Goal: Check status: Check status

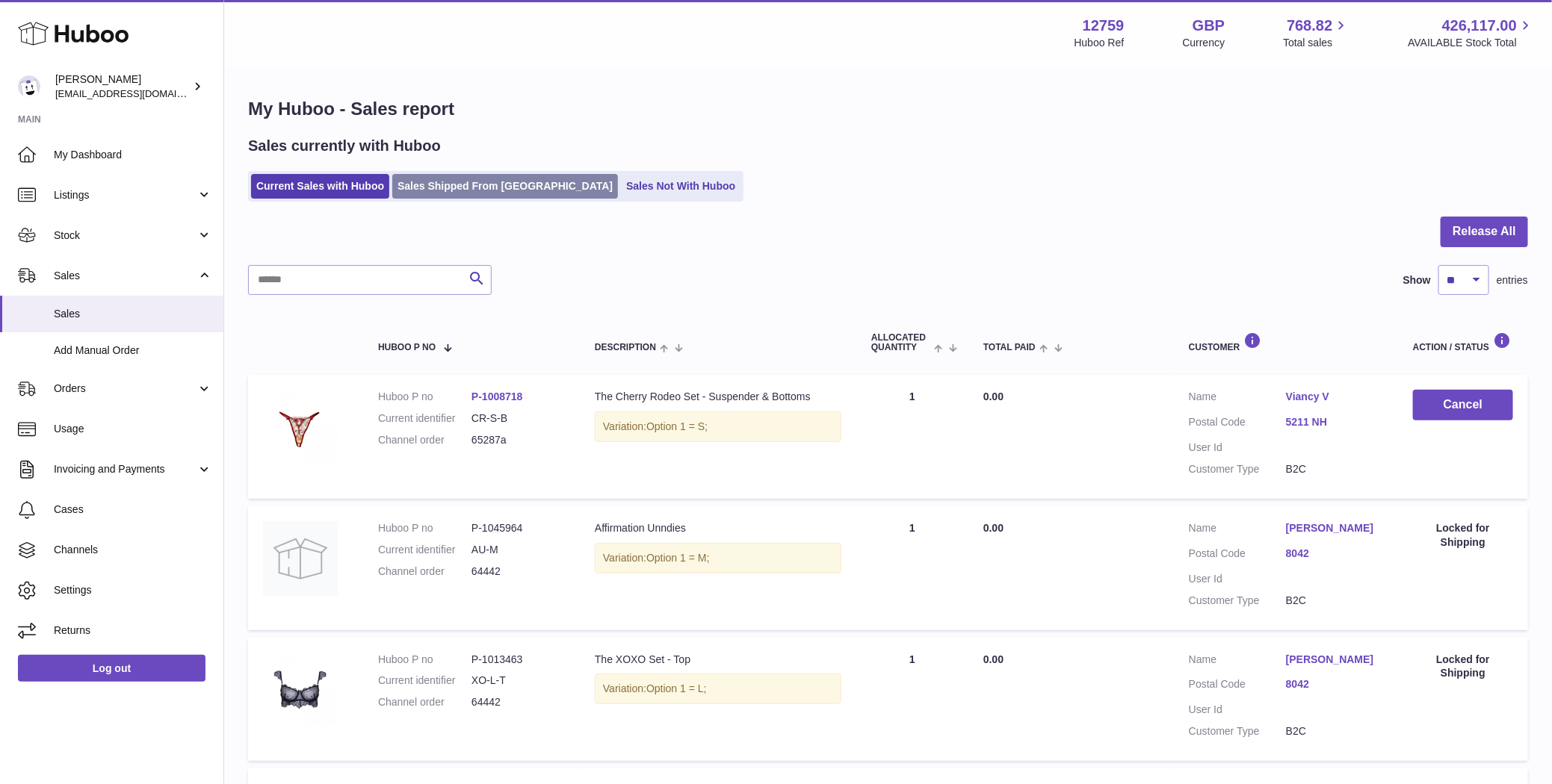
click at [476, 177] on link "Sales Shipped From [GEOGRAPHIC_DATA]" at bounding box center [505, 186] width 226 height 25
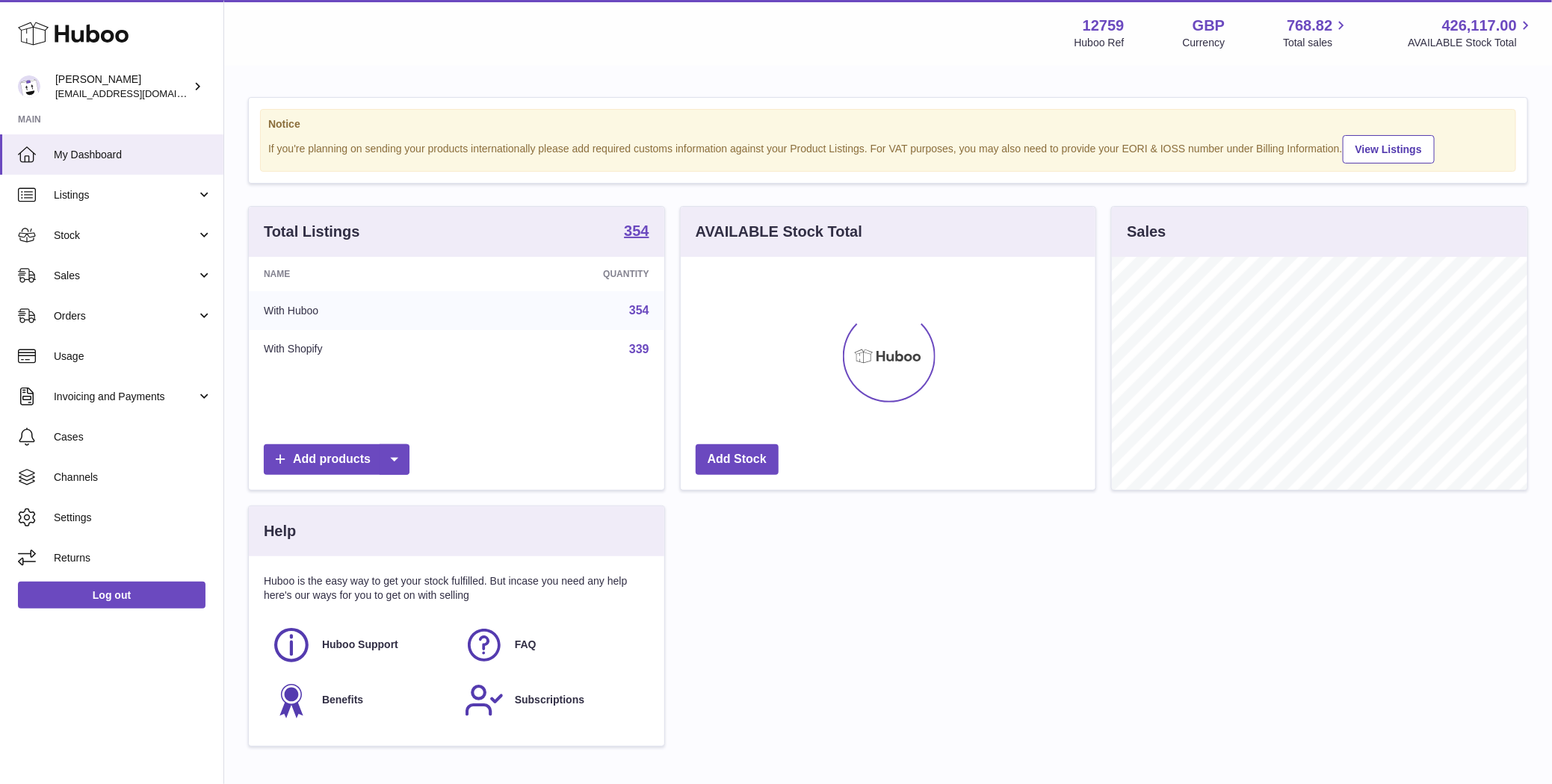
scroll to position [233, 415]
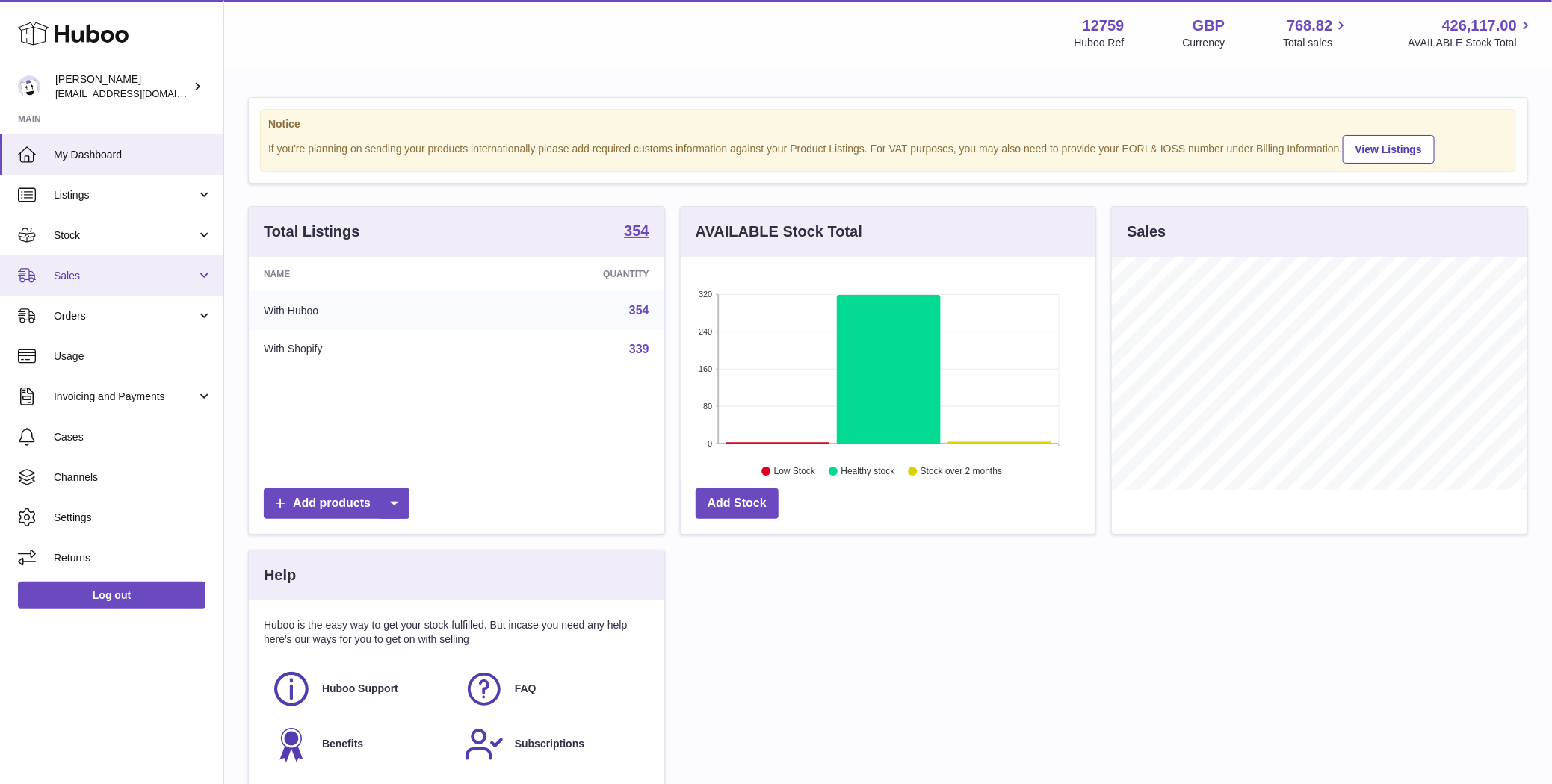
click at [128, 281] on span "Sales" at bounding box center [125, 276] width 143 height 14
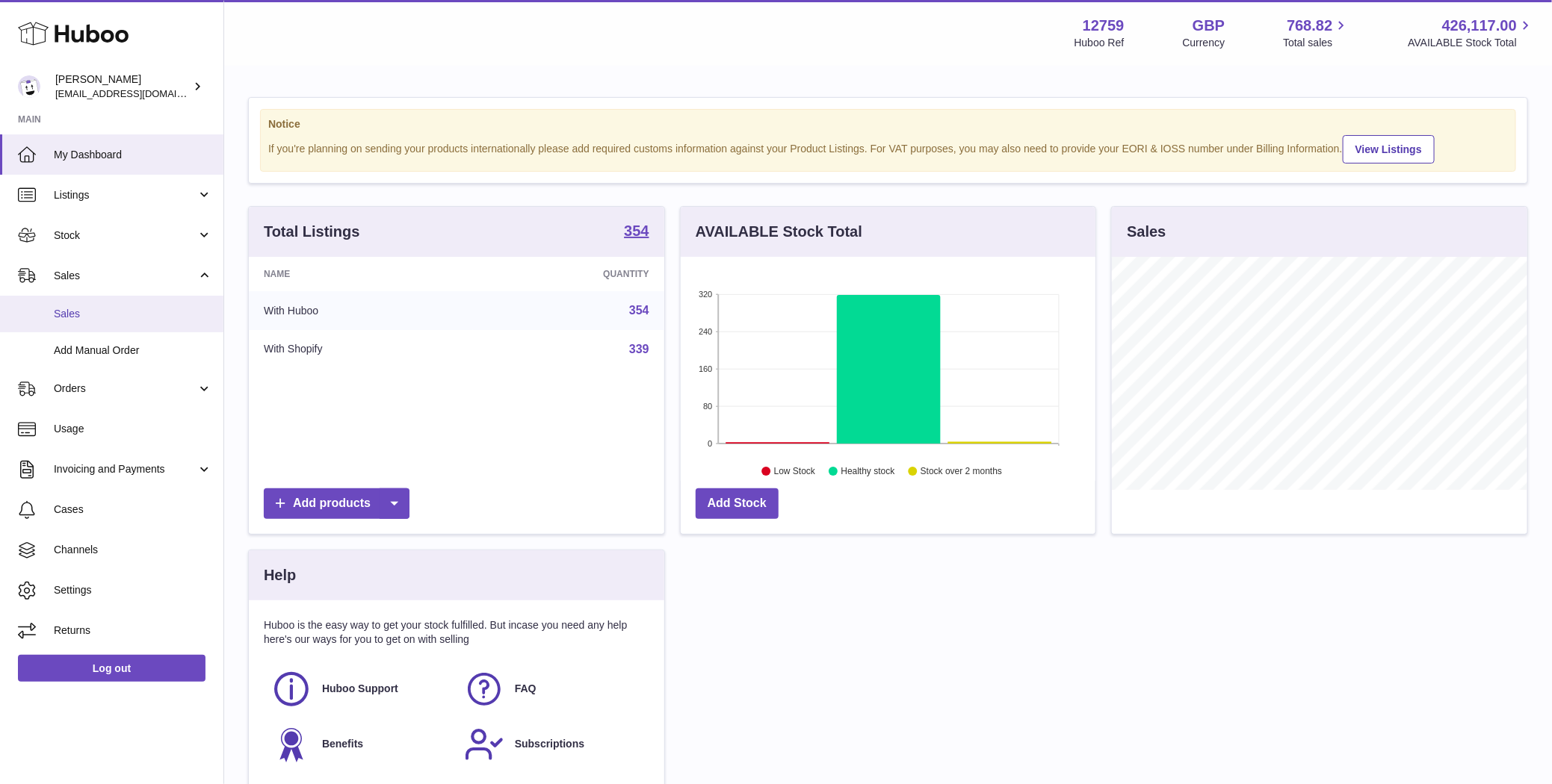
click at [114, 316] on span "Sales" at bounding box center [133, 314] width 158 height 14
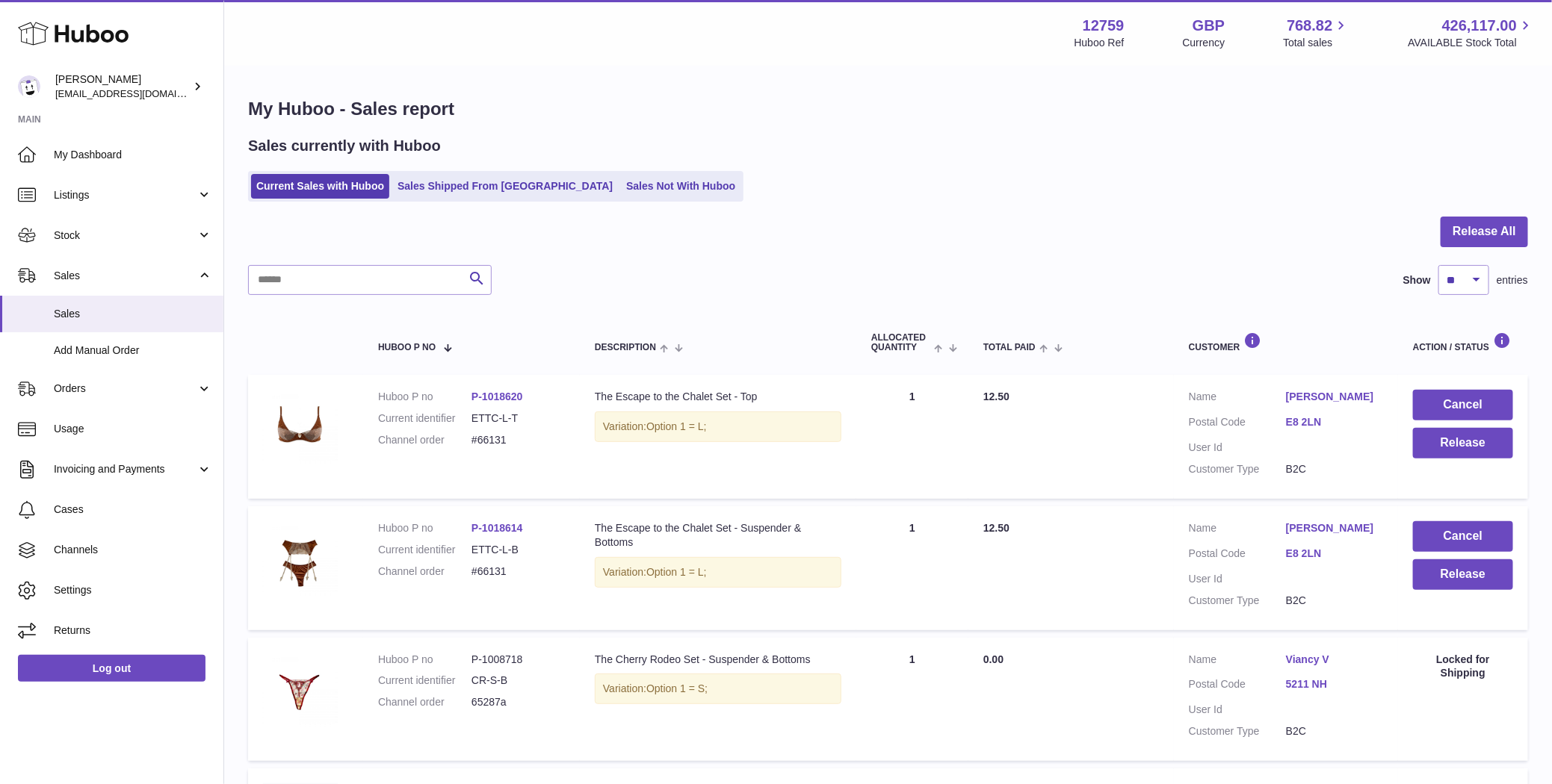
click at [462, 200] on ul "Current Sales with Huboo Sales Shipped From [GEOGRAPHIC_DATA] Sales Not With Hu…" at bounding box center [495, 186] width 495 height 31
click at [461, 194] on link "Sales Shipped From [GEOGRAPHIC_DATA]" at bounding box center [505, 186] width 226 height 25
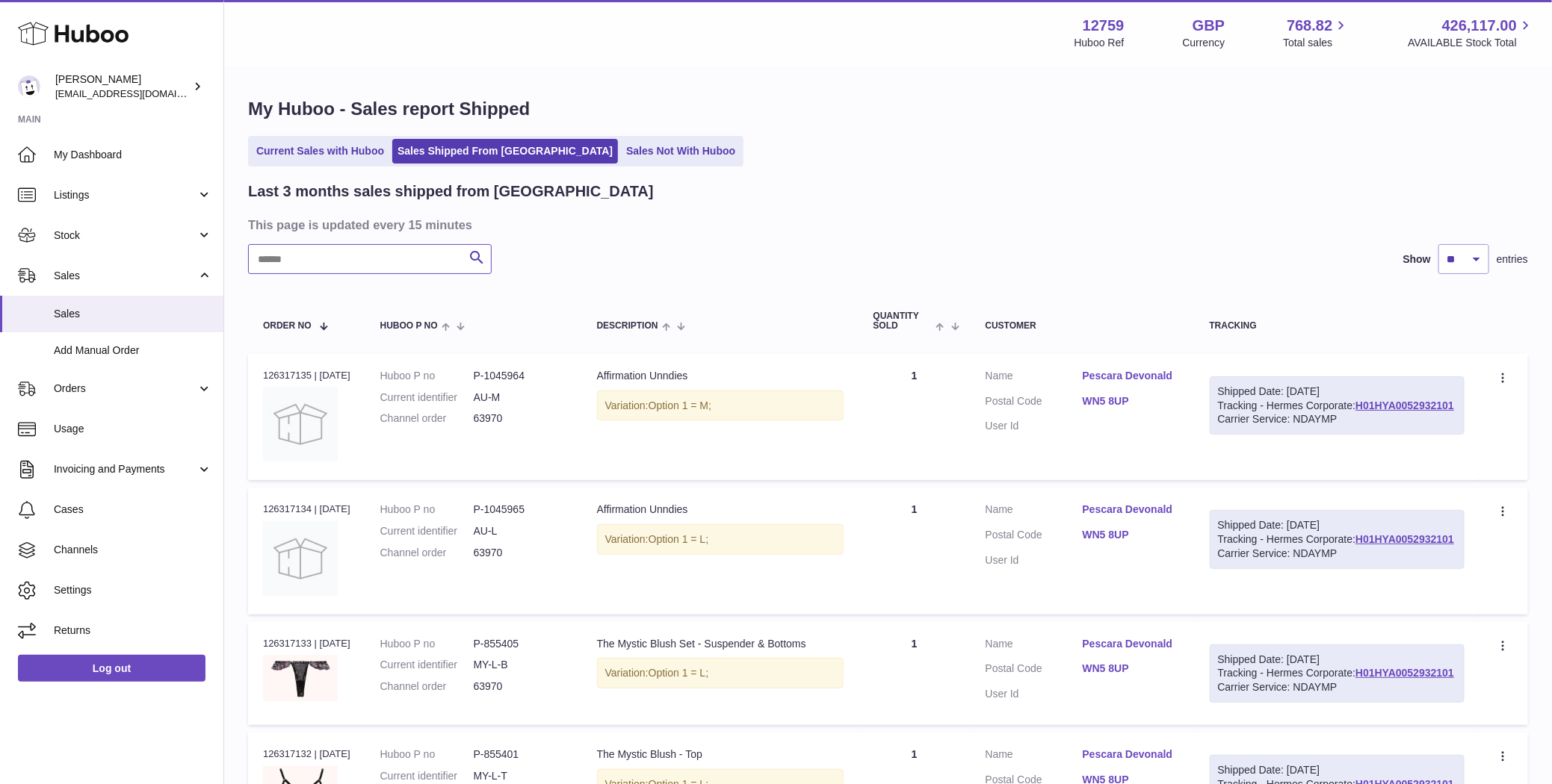
click at [361, 256] on input "text" at bounding box center [370, 259] width 243 height 30
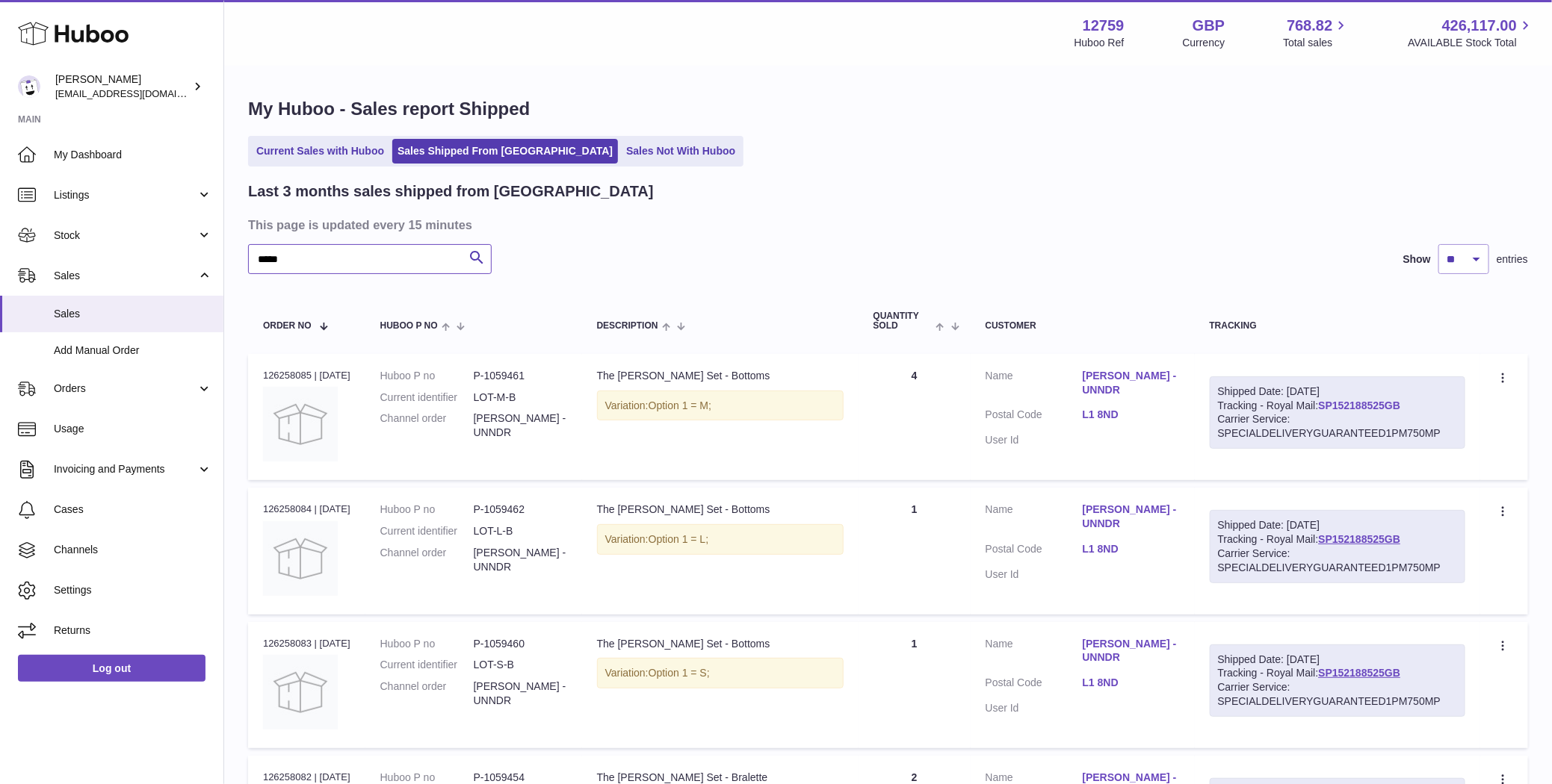
type input "*****"
click at [1401, 399] on link "SP152188525GB" at bounding box center [1360, 405] width 82 height 12
drag, startPoint x: 1140, startPoint y: 413, endPoint x: 1415, endPoint y: 23, distance: 477.2
